Goal: Transaction & Acquisition: Purchase product/service

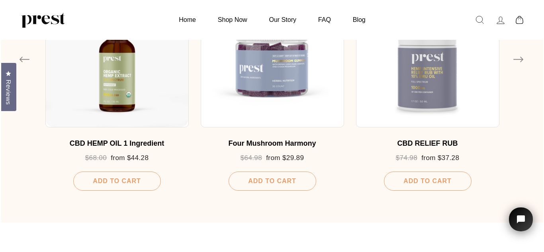
scroll to position [531, 0]
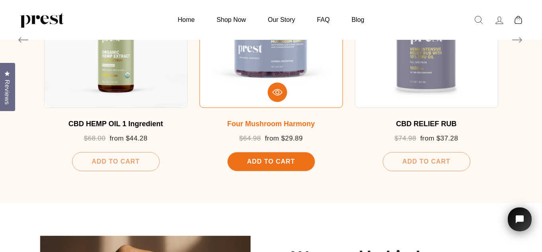
click at [266, 164] on span "Add To Cart" at bounding box center [271, 161] width 48 height 7
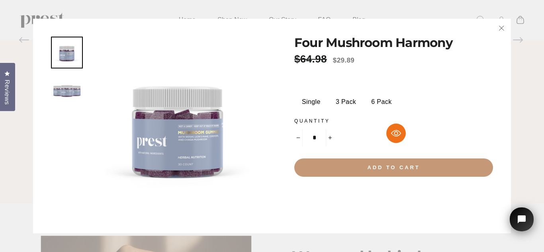
click at [337, 171] on button "Add to cart" at bounding box center [393, 168] width 199 height 18
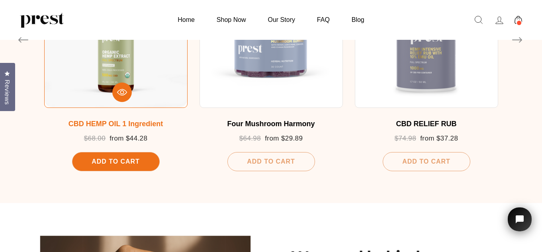
click at [138, 163] on span "Add To Cart" at bounding box center [116, 161] width 48 height 7
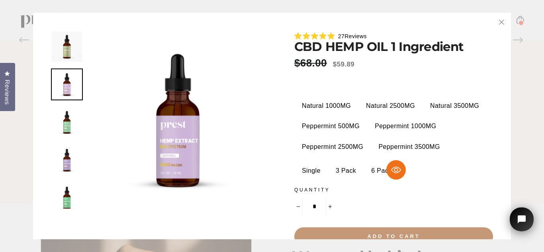
click at [407, 234] on button "Add to cart" at bounding box center [393, 236] width 199 height 18
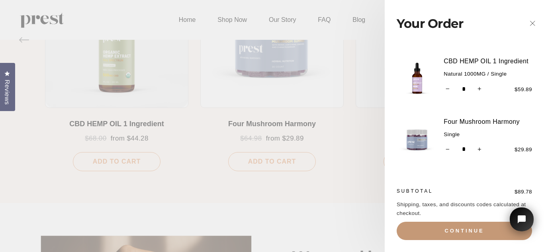
click at [425, 230] on button "Continue" at bounding box center [464, 231] width 135 height 18
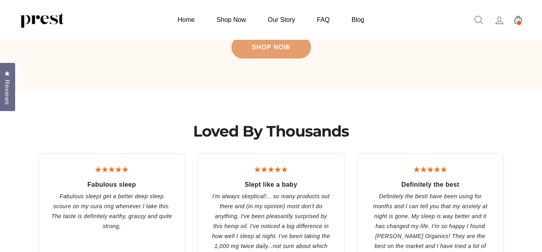
scroll to position [1756, 0]
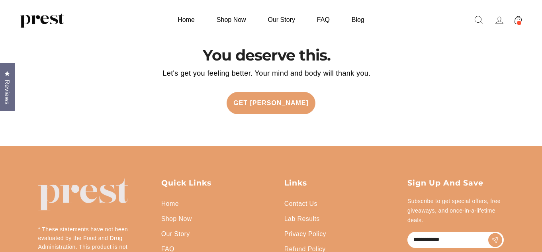
drag, startPoint x: 0, startPoint y: 0, endPoint x: 542, endPoint y: 271, distance: 606.0
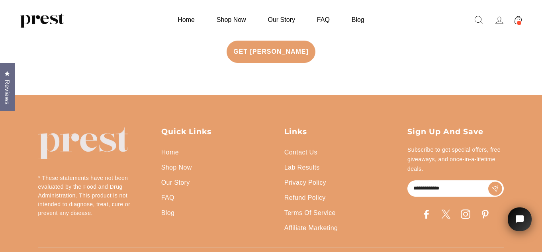
scroll to position [1809, 0]
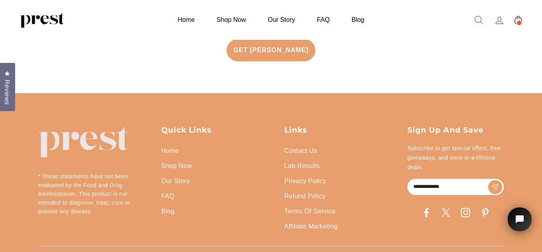
click at [301, 220] on link "Affiliate Marketing" at bounding box center [310, 226] width 53 height 15
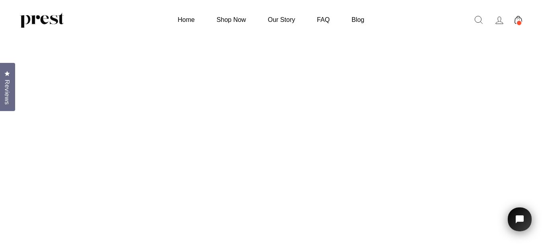
scroll to position [80, 0]
